Goal: Task Accomplishment & Management: Manage account settings

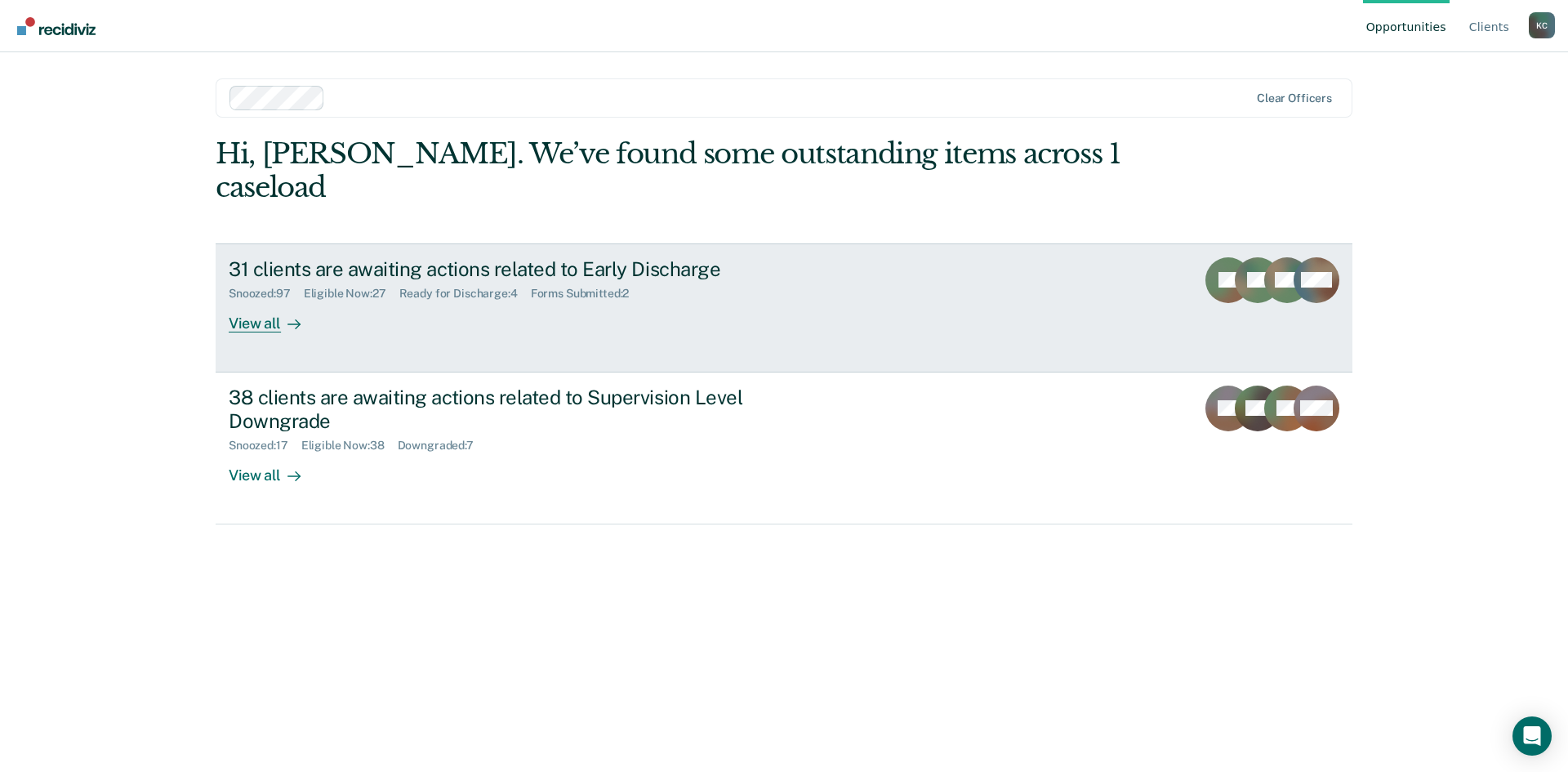
click at [467, 299] on link "31 clients are awaiting actions related to Early Discharge Snoozed : 97 Eligibl…" at bounding box center [784, 307] width 1137 height 129
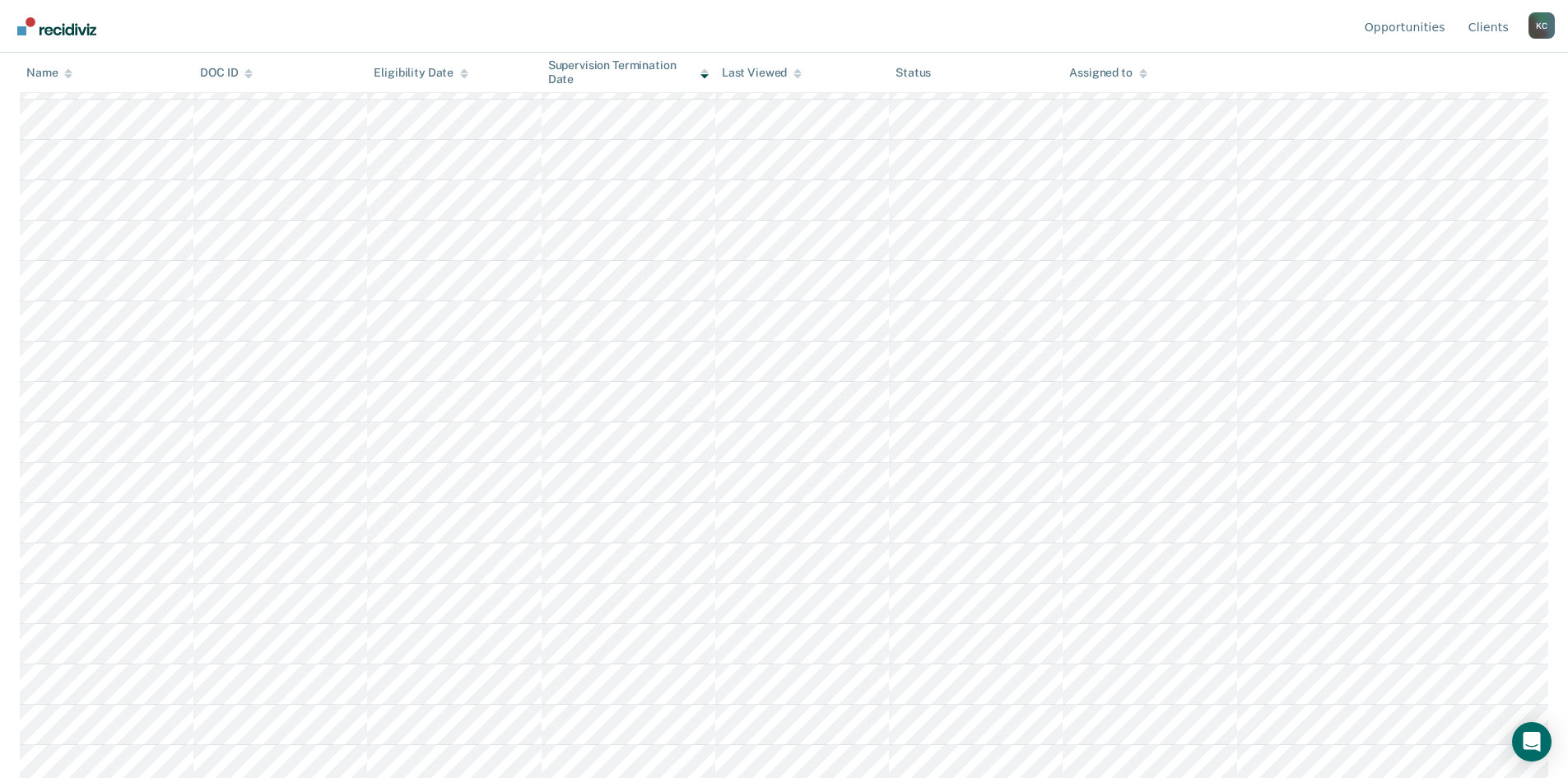
scroll to position [620, 0]
